Goal: Contribute content: Contribute content

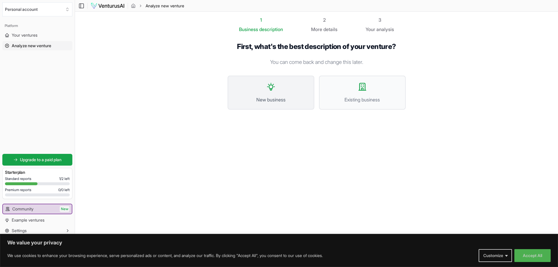
click at [273, 100] on span "New business" at bounding box center [271, 99] width 74 height 7
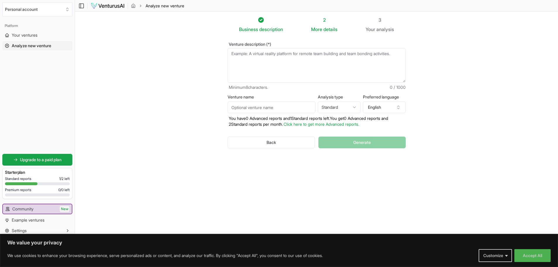
click at [315, 61] on textarea "Venture description (*)" at bounding box center [317, 65] width 178 height 35
paste textarea ""Re-Gifting" Logistics Service: A circular economy concept. After a birthday or…"
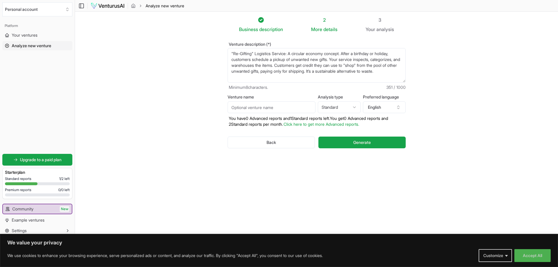
drag, startPoint x: 292, startPoint y: 52, endPoint x: 196, endPoint y: 52, distance: 96.1
click at [196, 52] on section "Business description 2 More details 3 Your analysis Venture description (*) "Re…" at bounding box center [316, 125] width 483 height 226
type textarea "A circular economy concept. After a birthday or holiday, customers schedule a p…"
click at [289, 105] on input "Venture name" at bounding box center [272, 107] width 88 height 12
click at [163, 108] on section "Business description 2 More details 3 Your analysis Venture description (*) A c…" at bounding box center [316, 125] width 483 height 226
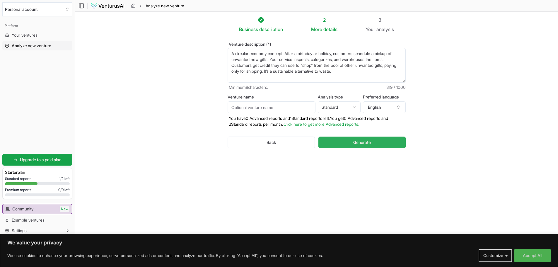
click at [340, 141] on button "Generate" at bounding box center [361, 143] width 87 height 12
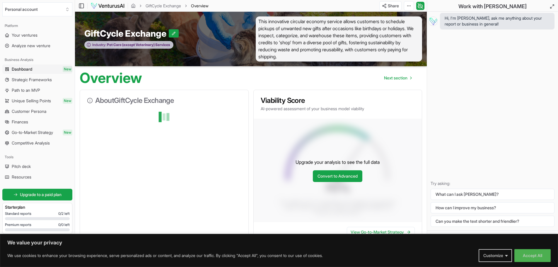
click at [112, 41] on div "Industry: Pet Care (except Veterinary) Services" at bounding box center [128, 45] width 89 height 8
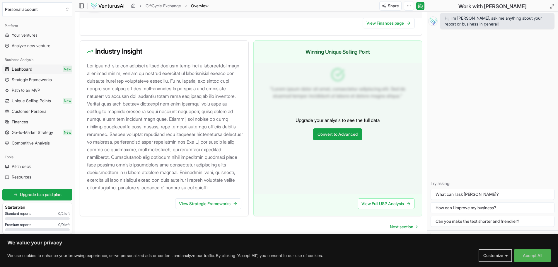
scroll to position [610, 0]
click at [406, 223] on link "Next section" at bounding box center [403, 227] width 37 height 12
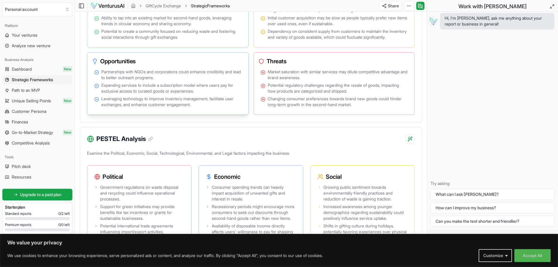
scroll to position [439, 0]
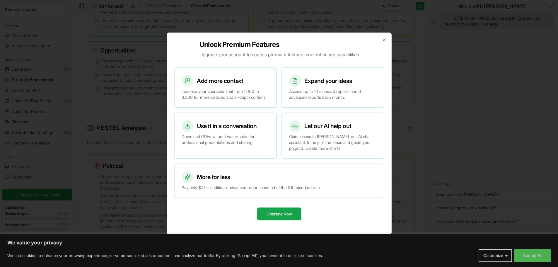
click at [393, 29] on div at bounding box center [279, 133] width 558 height 267
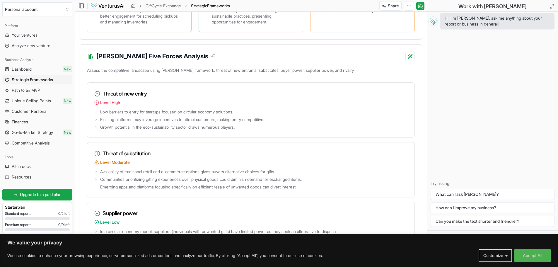
scroll to position [762, 0]
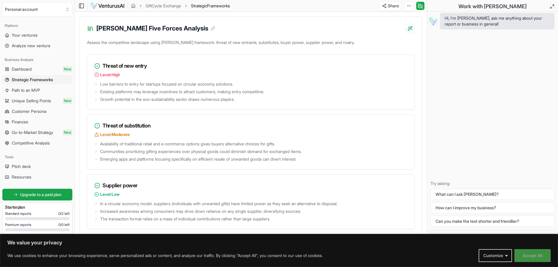
click at [516, 258] on button "Accept All" at bounding box center [532, 255] width 36 height 13
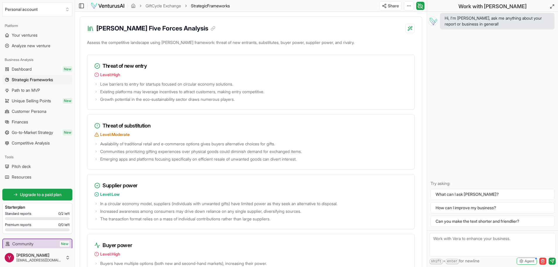
click at [501, 247] on textarea at bounding box center [492, 244] width 126 height 23
type textarea "rate this business from 1 to 10"
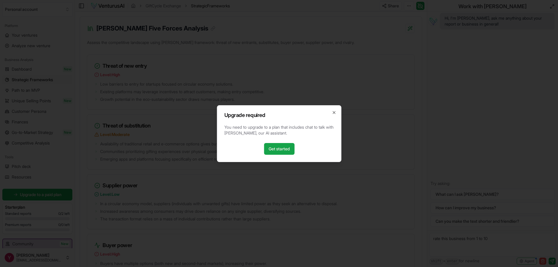
click at [332, 107] on div "Upgrade required You need to upgrade to a plan that includes chat to talk with …" at bounding box center [279, 133] width 125 height 57
click at [333, 114] on icon "button" at bounding box center [334, 112] width 5 height 5
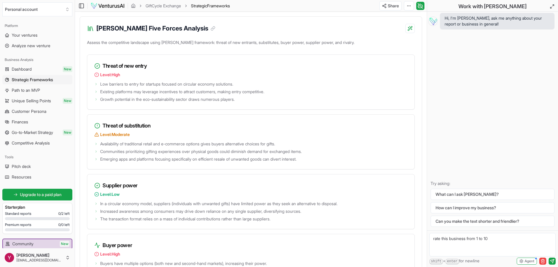
click at [491, 241] on textarea "rate this business from 1 to 10" at bounding box center [492, 244] width 126 height 23
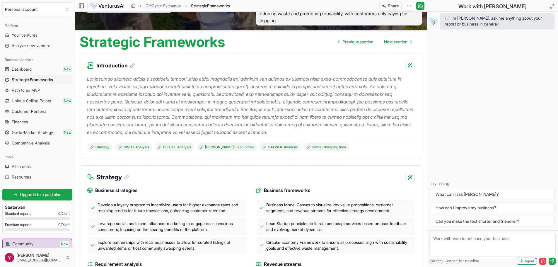
scroll to position [35, 0]
